Goal: Information Seeking & Learning: Find specific fact

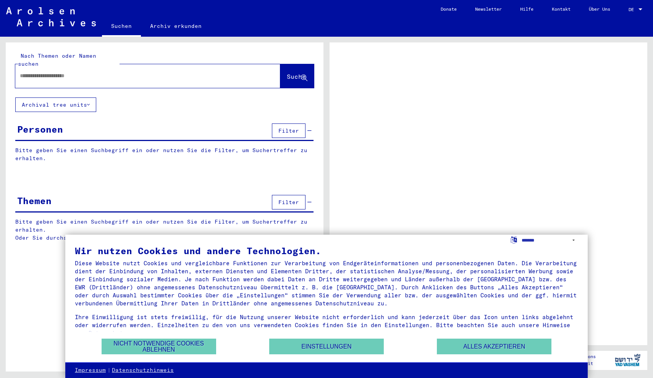
click at [180, 72] on div at bounding box center [138, 75] width 247 height 17
click at [448, 345] on button "Alles akzeptieren" at bounding box center [494, 347] width 115 height 16
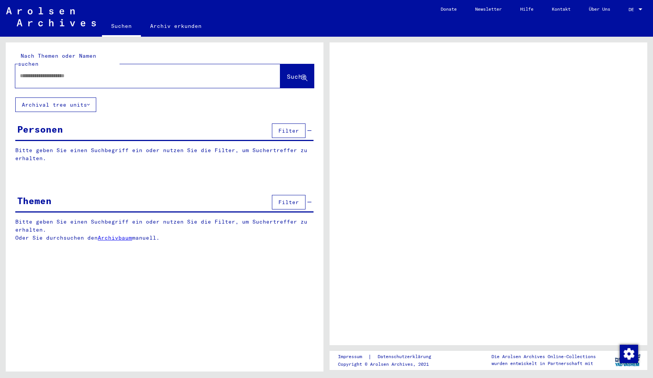
click at [88, 72] on div at bounding box center [138, 75] width 247 height 17
click at [645, 6] on link "DE DE" at bounding box center [637, 9] width 34 height 18
click at [639, 13] on div "DE DE" at bounding box center [636, 7] width 15 height 13
click at [639, 11] on div at bounding box center [640, 9] width 7 height 5
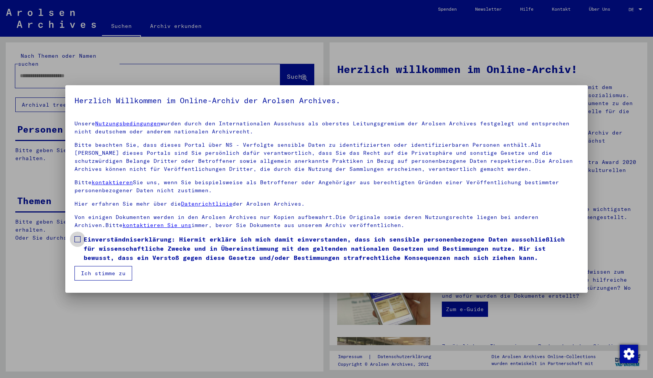
click at [77, 240] on span at bounding box center [78, 239] width 6 height 6
click at [88, 274] on button "Ich stimme zu" at bounding box center [104, 273] width 58 height 15
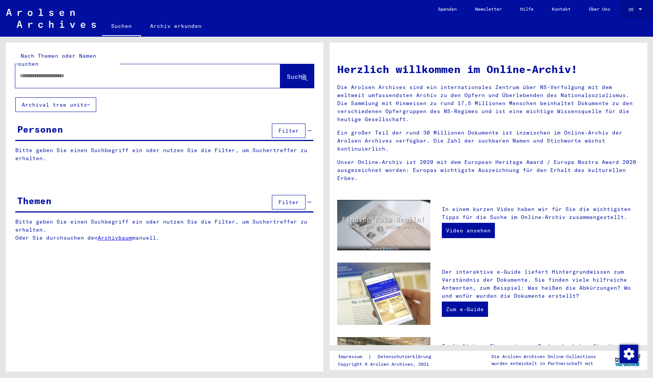
click at [643, 8] on div at bounding box center [640, 9] width 7 height 5
click at [621, 12] on span "English" at bounding box center [621, 14] width 19 height 6
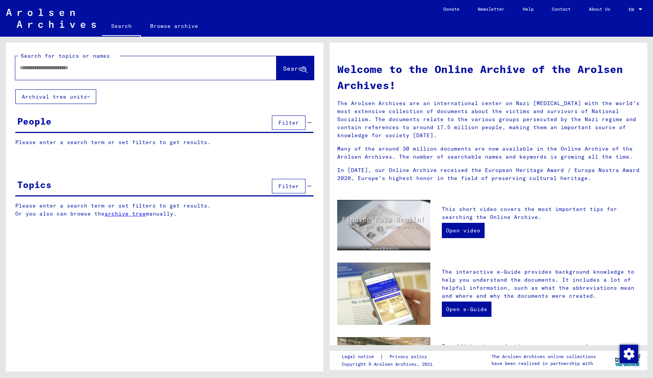
click at [124, 76] on div at bounding box center [134, 67] width 238 height 17
click at [122, 70] on input "text" at bounding box center [137, 68] width 234 height 8
type input "*********"
click at [295, 77] on button "Search" at bounding box center [295, 68] width 37 height 24
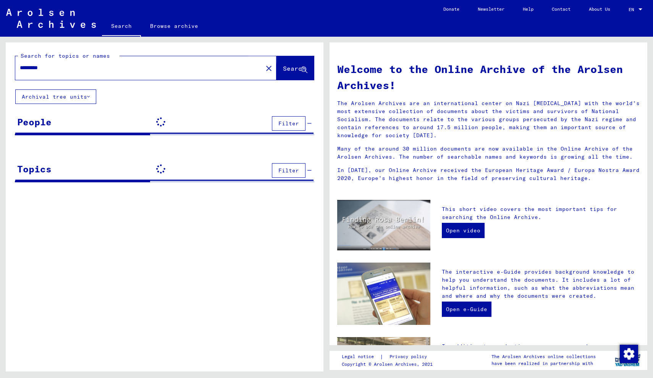
click at [294, 68] on span "Search" at bounding box center [294, 69] width 23 height 8
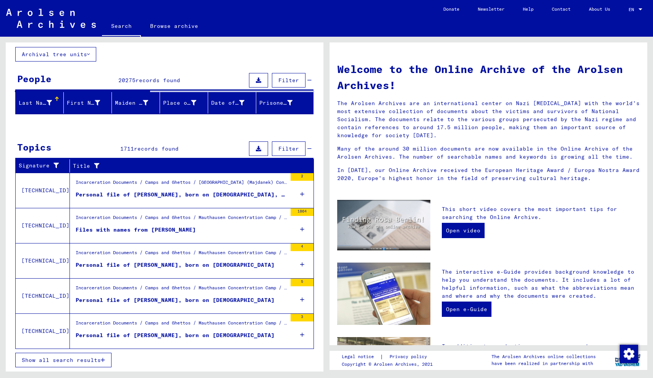
scroll to position [42, 0]
click at [139, 231] on div "Files with names from [PERSON_NAME]" at bounding box center [136, 230] width 120 height 8
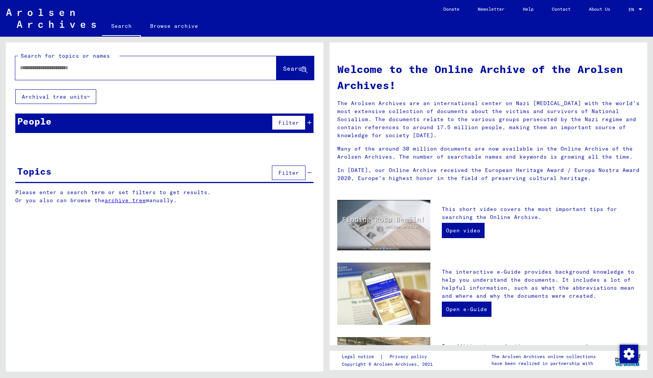
click at [102, 64] on input "text" at bounding box center [137, 68] width 234 height 8
click at [283, 66] on span "Search" at bounding box center [294, 69] width 23 height 8
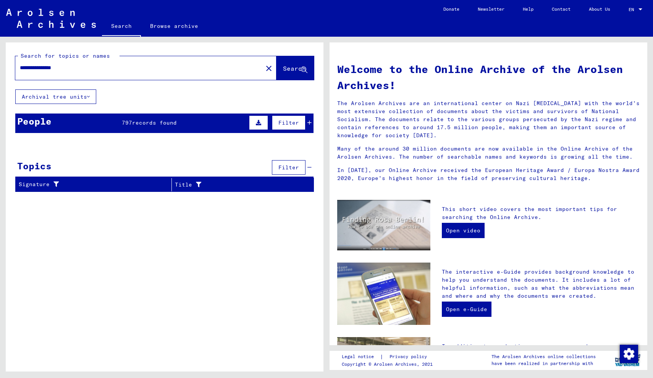
click at [117, 73] on div "**********" at bounding box center [134, 67] width 238 height 17
click at [114, 70] on input "**********" at bounding box center [137, 68] width 234 height 8
click at [284, 66] on span "Search" at bounding box center [294, 69] width 23 height 8
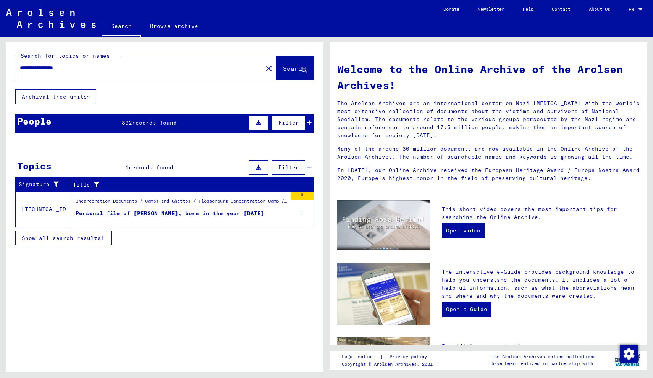
click at [169, 213] on div "Personal file of [PERSON_NAME], born in the year [DATE]" at bounding box center [170, 213] width 189 height 8
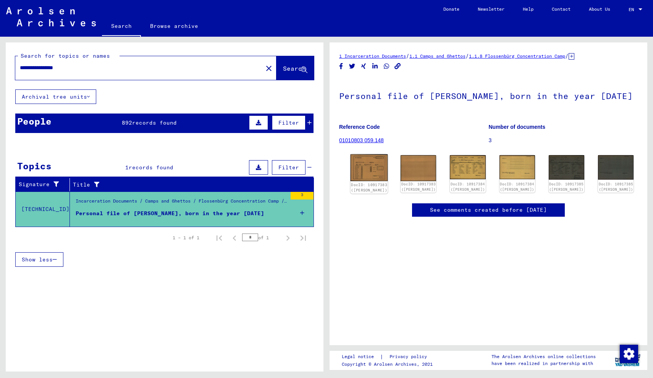
click at [370, 181] on img at bounding box center [369, 167] width 37 height 27
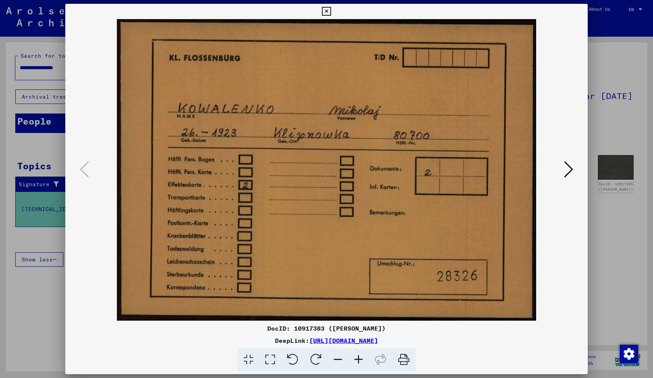
click at [574, 172] on button at bounding box center [569, 170] width 14 height 22
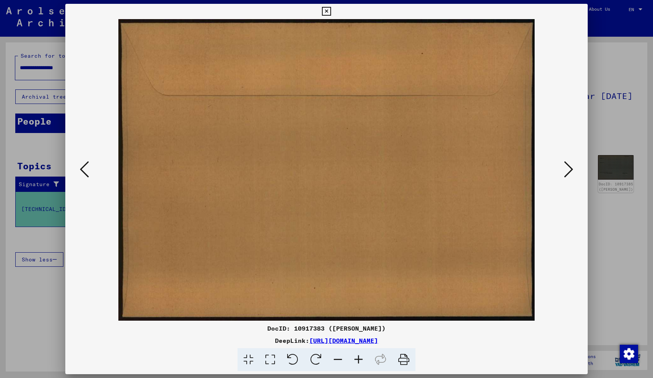
click at [574, 172] on button at bounding box center [569, 170] width 14 height 22
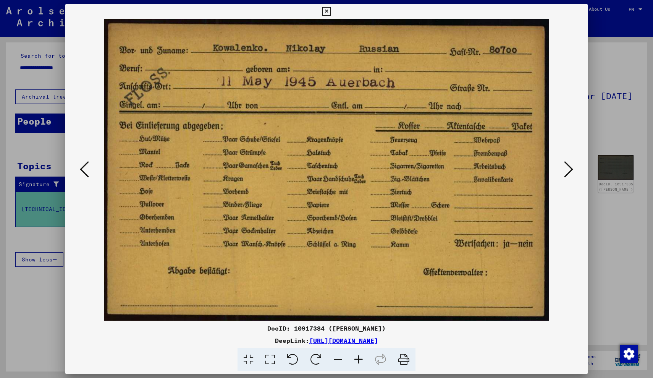
click at [574, 172] on button at bounding box center [569, 170] width 14 height 22
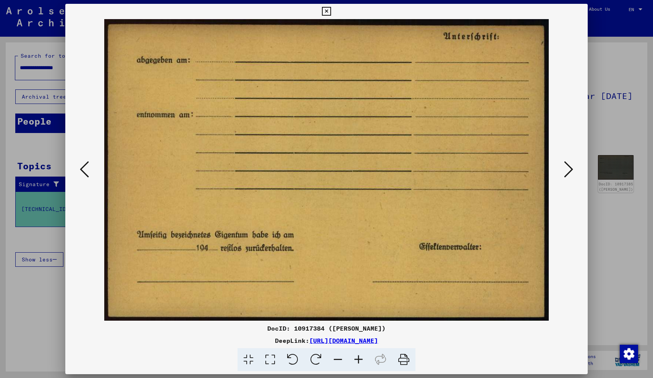
click at [574, 172] on button at bounding box center [569, 170] width 14 height 22
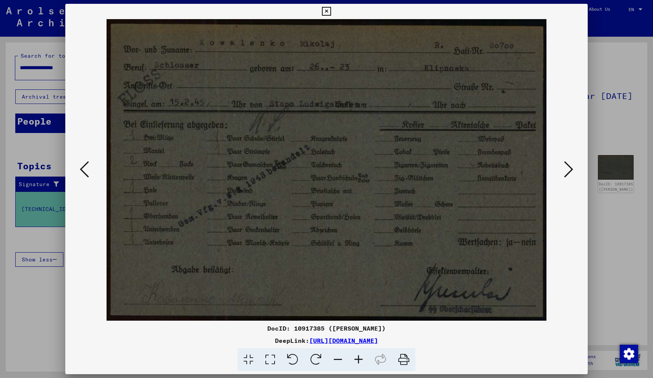
click at [574, 172] on button at bounding box center [569, 170] width 14 height 22
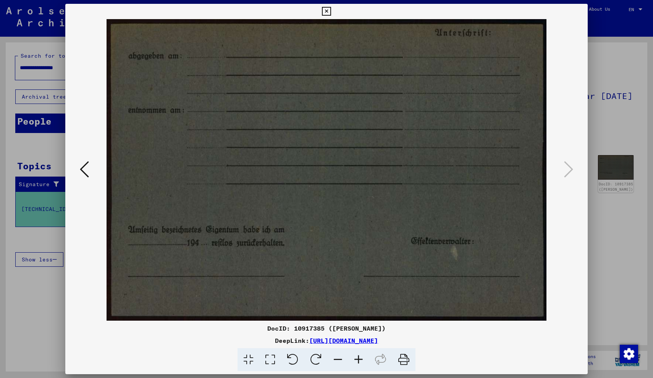
click at [331, 12] on icon at bounding box center [326, 11] width 9 height 9
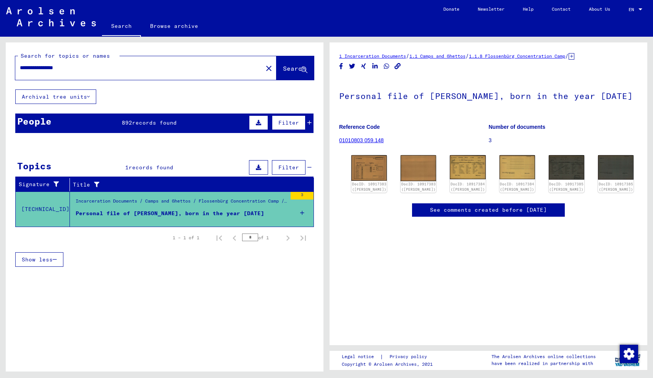
drag, startPoint x: 90, startPoint y: 67, endPoint x: 0, endPoint y: 65, distance: 90.2
click at [0, 65] on div "**********" at bounding box center [163, 204] width 327 height 335
type input "**********"
click at [287, 70] on span "Search" at bounding box center [294, 69] width 23 height 8
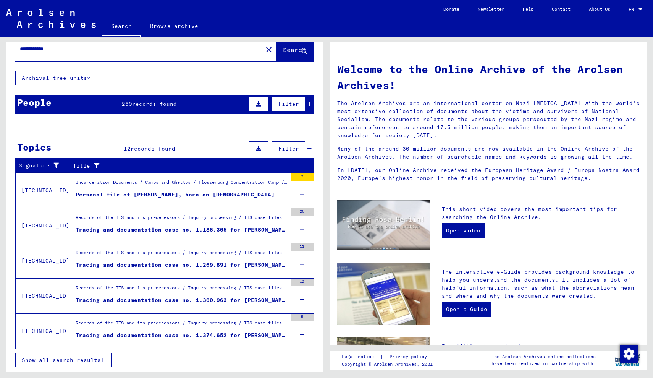
click at [233, 252] on div "Records of the ITS and its predecessors / Inquiry processing / ITS case files a…" at bounding box center [181, 254] width 211 height 11
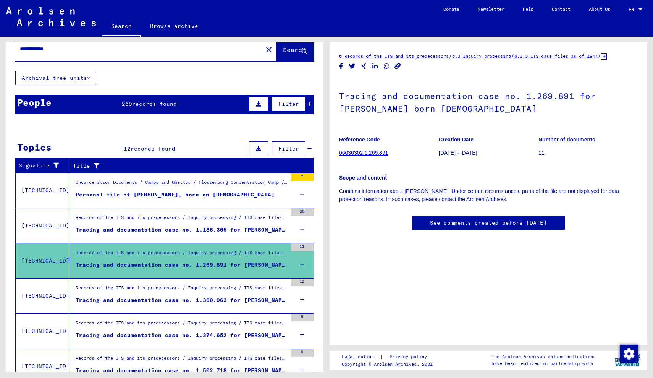
scroll to position [19, 0]
click at [196, 229] on div "Tracing and documentation case no. 1.186.305 for [PERSON_NAME] born [DEMOGRAPHI…" at bounding box center [181, 230] width 211 height 8
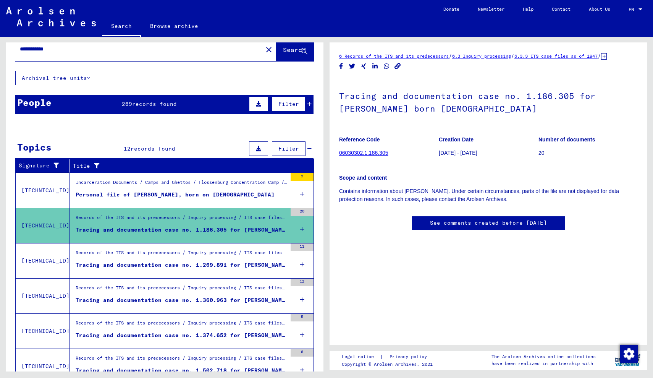
click at [178, 266] on div "Tracing and documentation case no. 1.269.891 for [PERSON_NAME] born [DEMOGRAPHI…" at bounding box center [181, 265] width 211 height 8
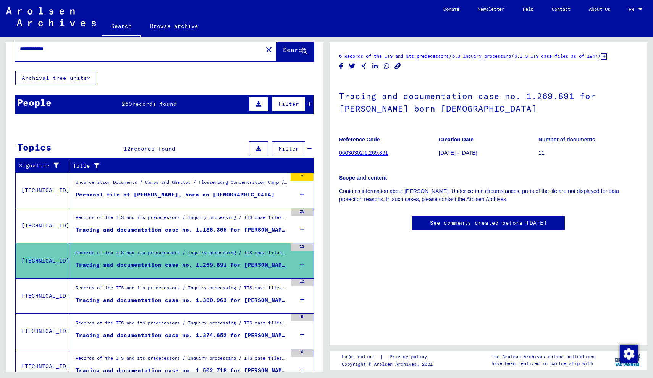
click at [165, 297] on div "Tracing and documentation case no. 1.360.963 for [PERSON_NAME] born [DEMOGRAPHI…" at bounding box center [181, 300] width 211 height 8
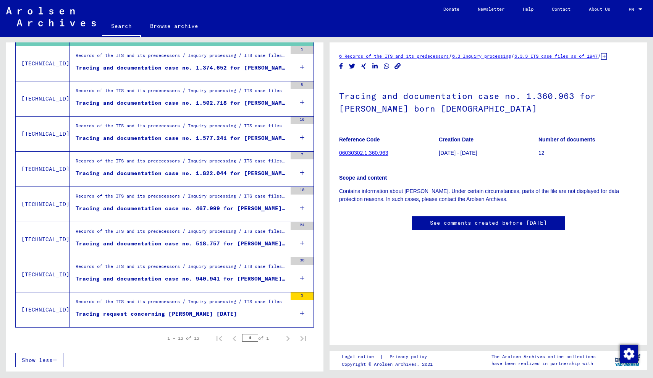
scroll to position [286, 0]
click at [232, 275] on div "Tracing and documentation case no. 940.941 for [PERSON_NAME] born [DEMOGRAPHIC_…" at bounding box center [181, 279] width 211 height 8
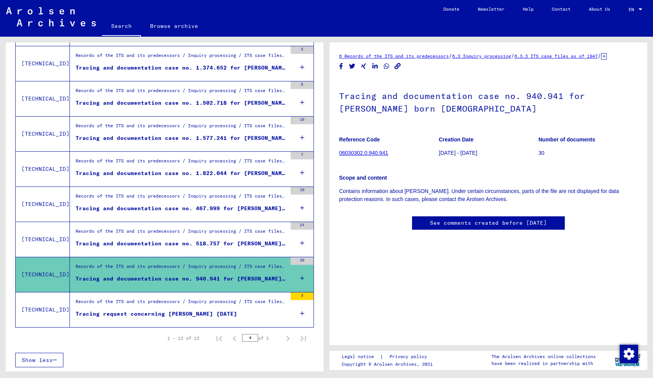
click at [209, 311] on div "Tracing request concerning [PERSON_NAME] [DATE]" at bounding box center [157, 314] width 162 height 8
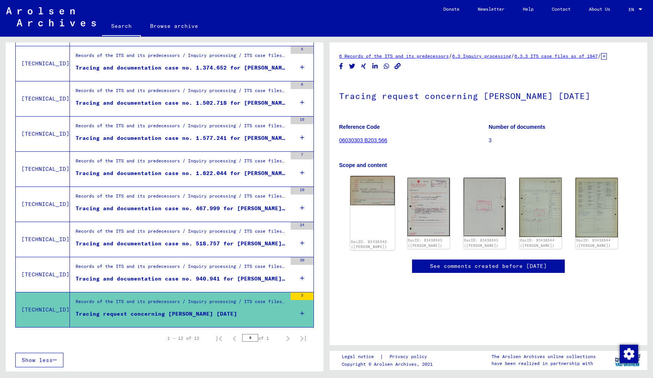
click at [374, 201] on img at bounding box center [372, 190] width 44 height 29
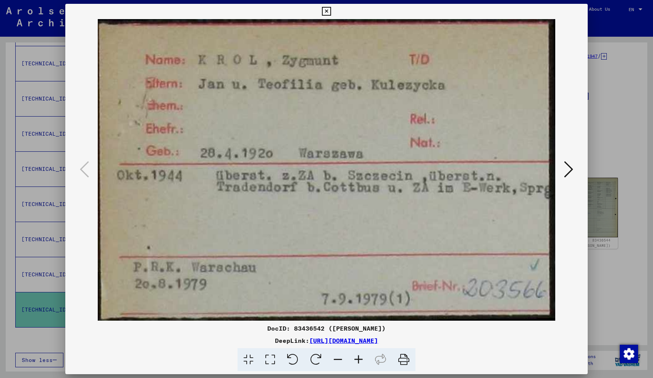
click at [331, 10] on icon at bounding box center [326, 11] width 9 height 9
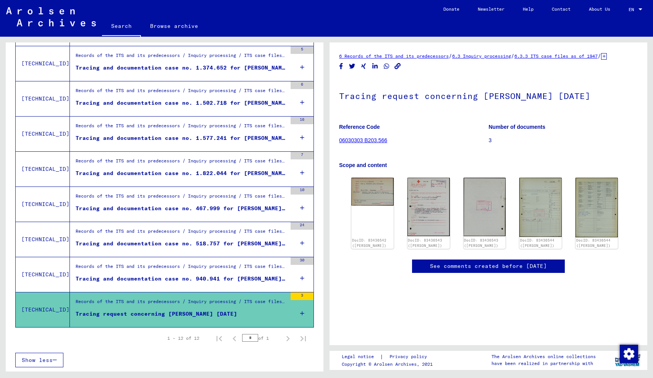
click at [203, 240] on div "Tracing and documentation case no. 518.757 for [PERSON_NAME] born [DEMOGRAPHIC_…" at bounding box center [181, 244] width 211 height 8
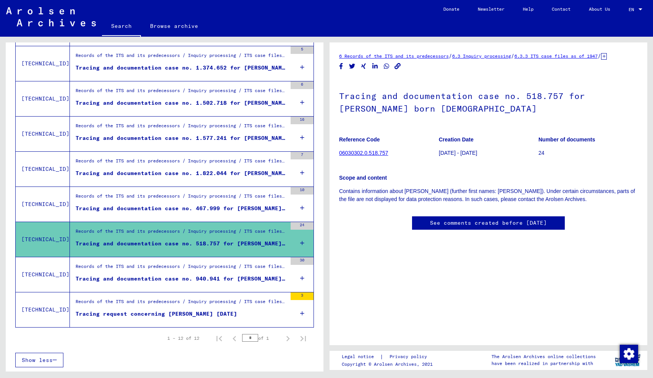
scroll to position [54, 0]
click at [198, 202] on div "Records of the ITS and its predecessors / Inquiry processing / ITS case files a…" at bounding box center [181, 198] width 211 height 11
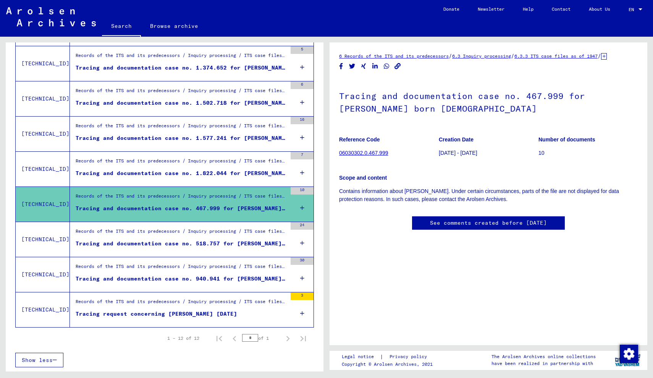
click at [201, 175] on div "Tracing and documentation case no. 1.822.044 for [PERSON_NAME] born [DEMOGRAPHI…" at bounding box center [181, 173] width 211 height 8
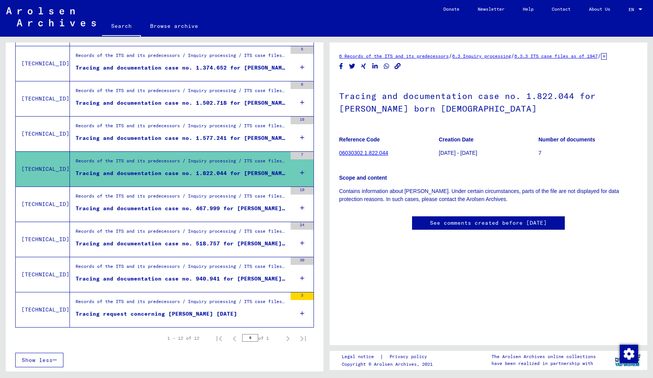
click at [204, 137] on div "Tracing and documentation case no. 1.577.241 for [PERSON_NAME], [PERSON_NAME] b…" at bounding box center [181, 138] width 211 height 8
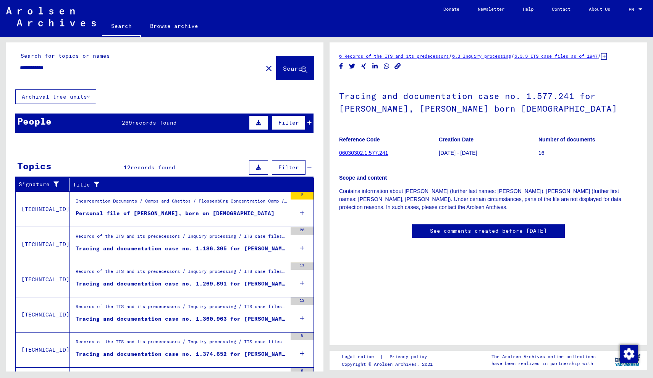
click at [113, 71] on input "**********" at bounding box center [139, 68] width 238 height 8
click at [264, 68] on mat-icon "close" at bounding box center [268, 68] width 9 height 9
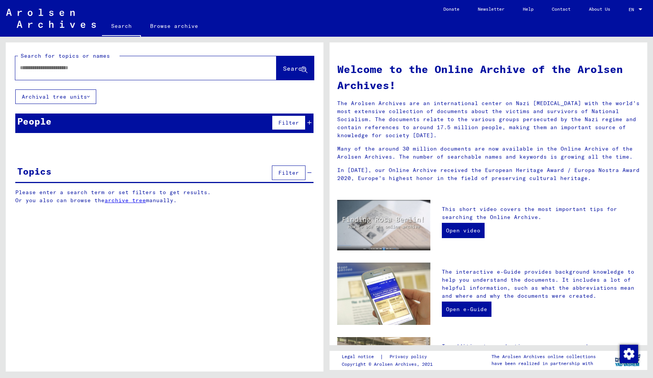
click at [167, 67] on input "text" at bounding box center [137, 68] width 234 height 8
click at [284, 64] on button "Search" at bounding box center [295, 68] width 37 height 24
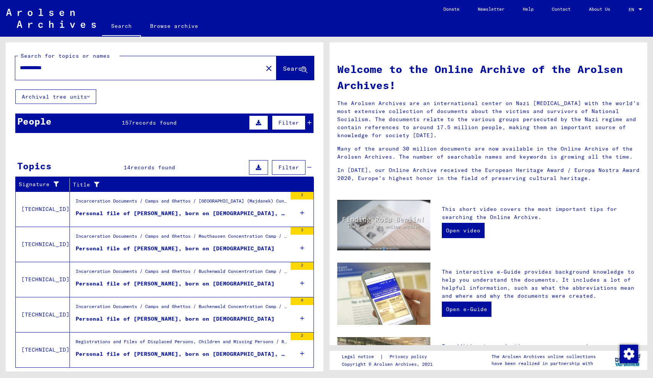
click at [219, 213] on div "Personal file of [PERSON_NAME], born on [DEMOGRAPHIC_DATA], born in [GEOGRAPHIC…" at bounding box center [181, 213] width 211 height 8
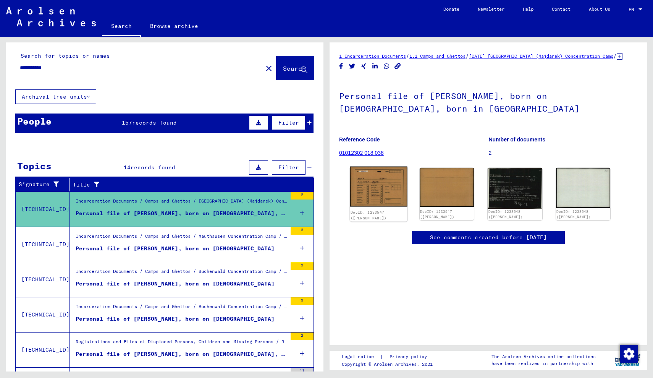
click at [374, 186] on img at bounding box center [378, 187] width 57 height 40
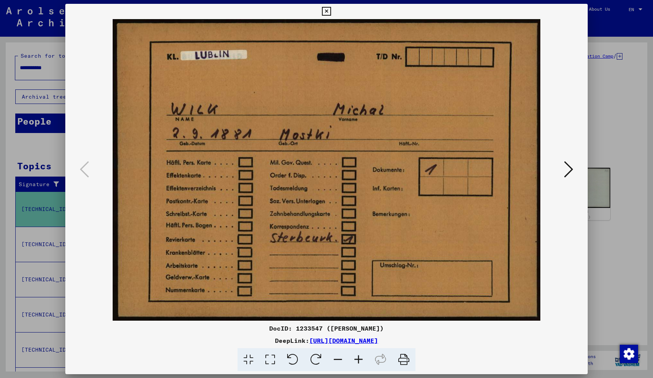
click at [566, 174] on icon at bounding box center [568, 169] width 9 height 18
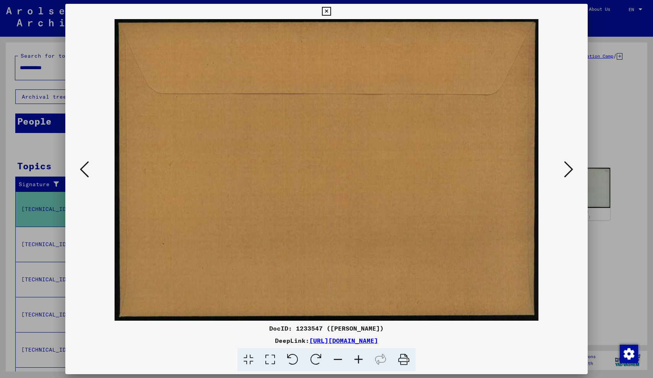
click at [566, 174] on icon at bounding box center [568, 169] width 9 height 18
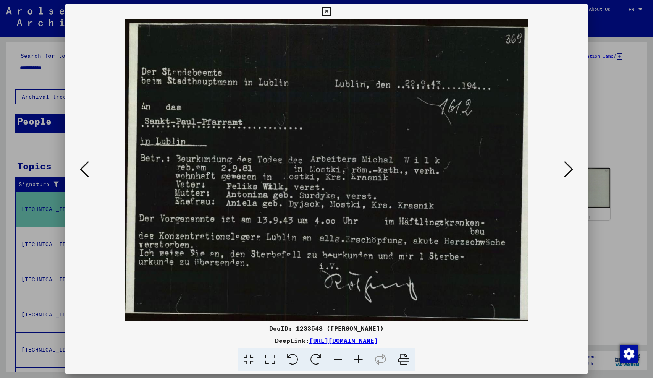
click at [566, 174] on icon at bounding box center [568, 169] width 9 height 18
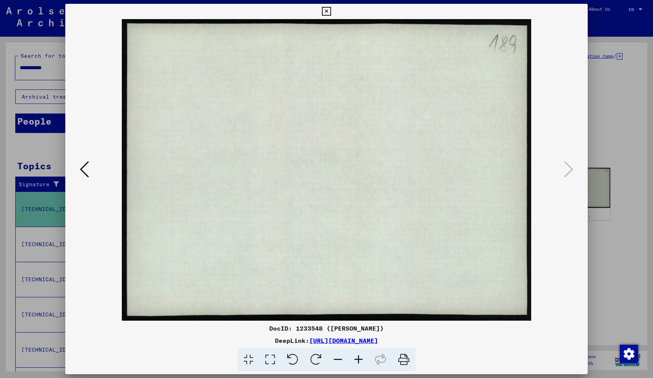
click at [331, 8] on icon at bounding box center [326, 11] width 9 height 9
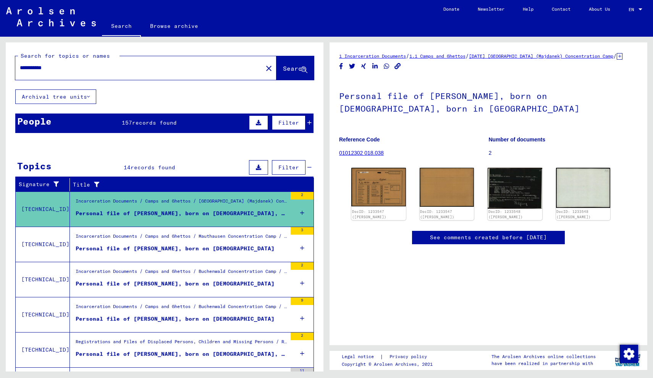
drag, startPoint x: 66, startPoint y: 68, endPoint x: 37, endPoint y: 66, distance: 29.1
click at [36, 67] on input "**********" at bounding box center [139, 68] width 238 height 8
type input "****"
click at [297, 72] on span "Search" at bounding box center [294, 69] width 23 height 8
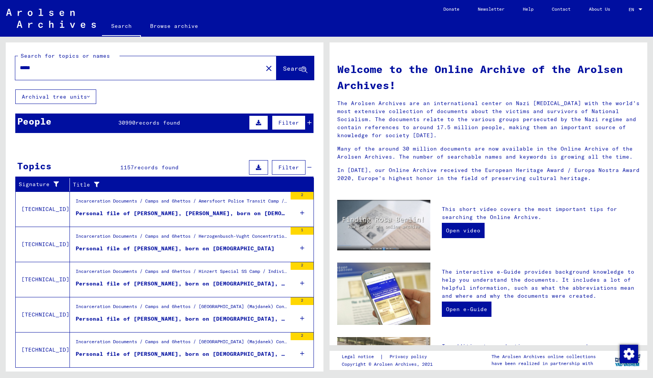
scroll to position [19, 0]
